Goal: Submit feedback/report problem: Leave review/rating

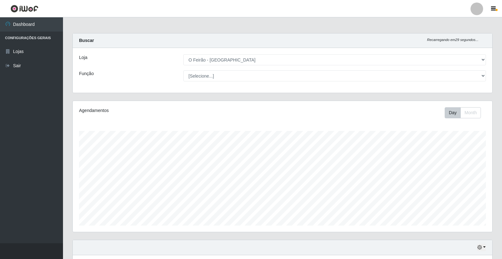
select select "327"
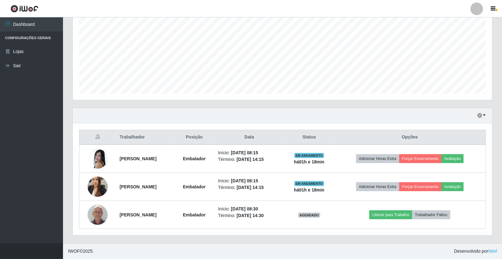
scroll to position [130, 420]
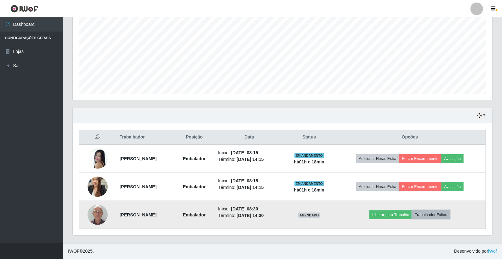
click at [430, 218] on button "Trabalhador Faltou" at bounding box center [431, 214] width 38 height 9
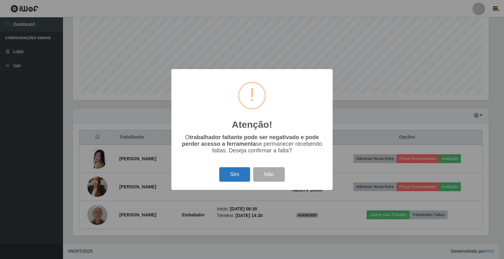
click at [235, 179] on button "Sim" at bounding box center [234, 174] width 31 height 15
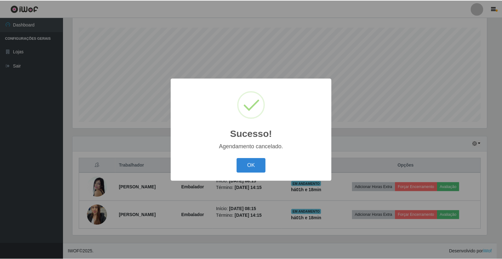
scroll to position [104, 0]
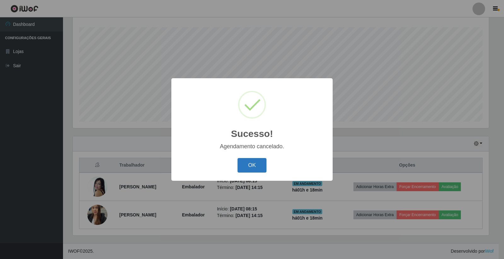
click at [249, 168] on button "OK" at bounding box center [252, 165] width 29 height 15
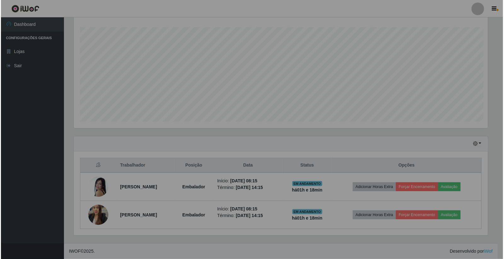
scroll to position [130, 420]
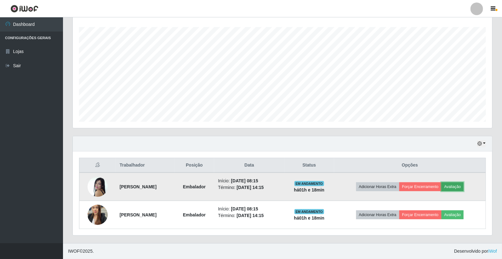
click at [464, 187] on button "Avaliação" at bounding box center [453, 186] width 22 height 9
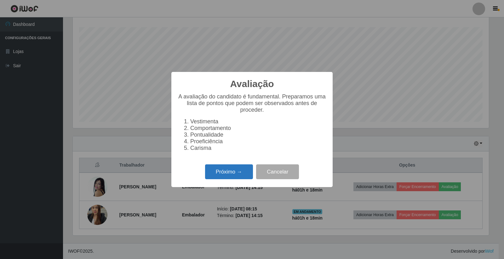
click at [237, 169] on button "Próximo →" at bounding box center [229, 171] width 48 height 15
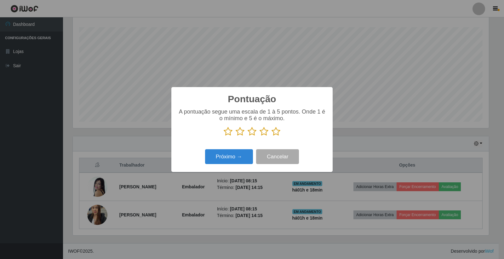
scroll to position [314877, 314591]
click at [275, 132] on icon at bounding box center [276, 131] width 9 height 9
click at [272, 136] on input "radio" at bounding box center [272, 136] width 0 height 0
click at [227, 150] on button "Próximo →" at bounding box center [229, 156] width 48 height 15
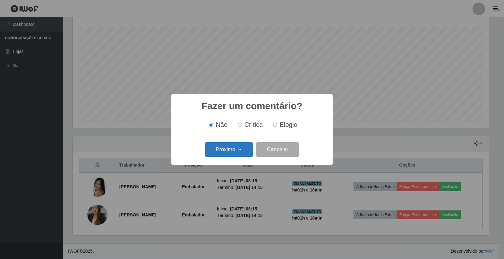
click at [227, 152] on button "Próximo →" at bounding box center [229, 149] width 48 height 15
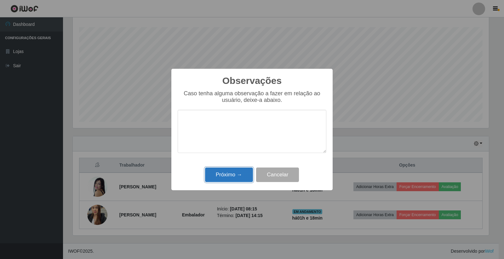
click at [240, 171] on button "Próximo →" at bounding box center [229, 174] width 48 height 15
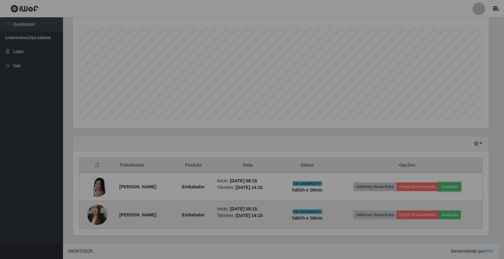
scroll to position [130, 420]
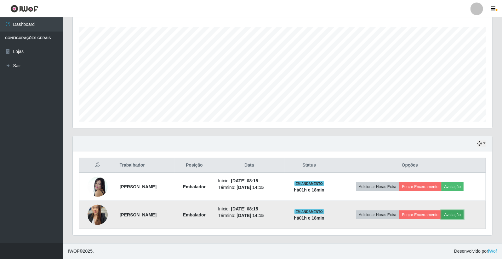
click at [464, 212] on button "Avaliação" at bounding box center [453, 214] width 22 height 9
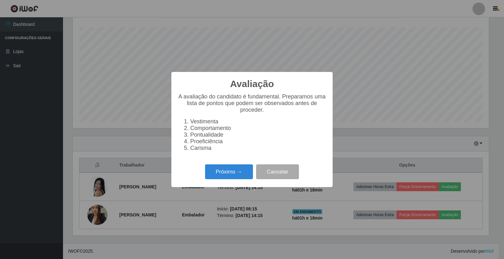
scroll to position [130, 416]
click at [238, 177] on button "Próximo →" at bounding box center [229, 171] width 48 height 15
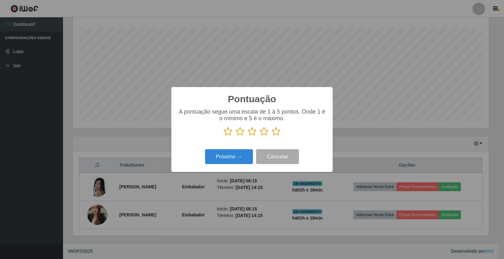
scroll to position [314877, 314591]
click at [275, 130] on icon at bounding box center [276, 131] width 9 height 9
click at [272, 136] on input "radio" at bounding box center [272, 136] width 0 height 0
click at [240, 156] on button "Próximo →" at bounding box center [229, 156] width 48 height 15
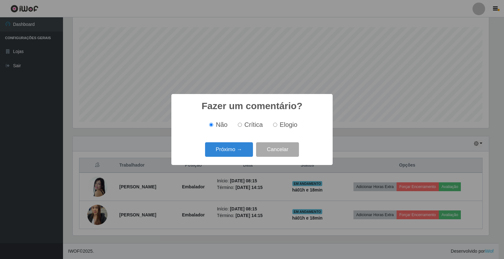
click at [241, 158] on div "Próximo → Cancelar" at bounding box center [252, 149] width 149 height 18
click at [244, 154] on button "Próximo →" at bounding box center [229, 149] width 48 height 15
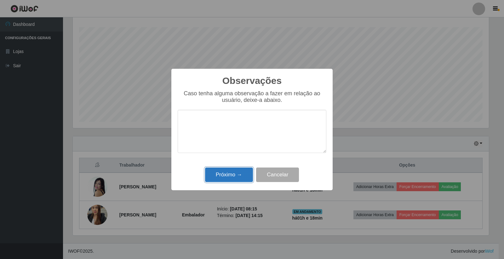
click at [250, 175] on button "Próximo →" at bounding box center [229, 174] width 48 height 15
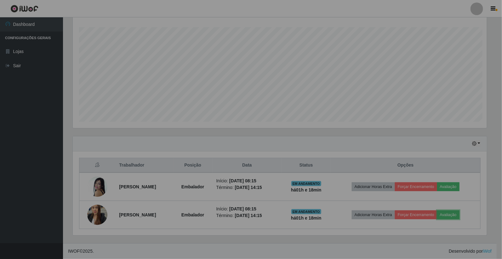
scroll to position [130, 420]
